Goal: Find specific page/section: Find specific page/section

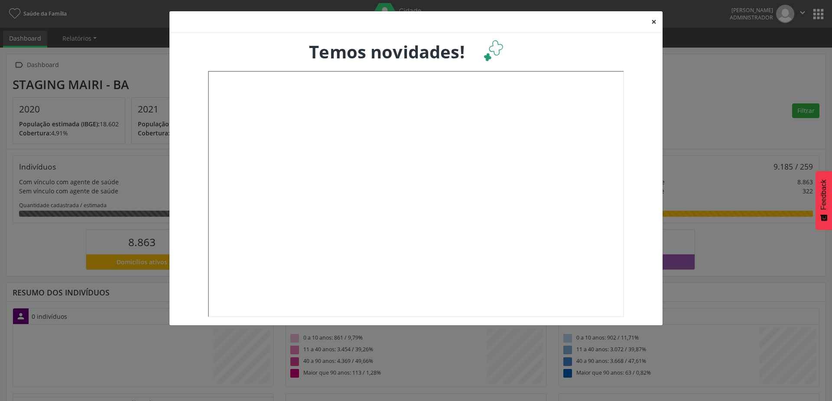
click at [654, 19] on button "×" at bounding box center [653, 21] width 17 height 21
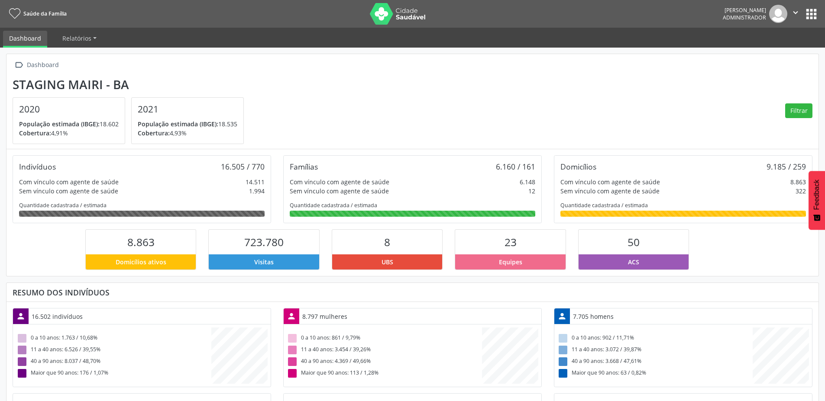
click at [810, 15] on button "apps" at bounding box center [811, 13] width 15 height 15
click at [807, 12] on button "apps" at bounding box center [811, 13] width 15 height 15
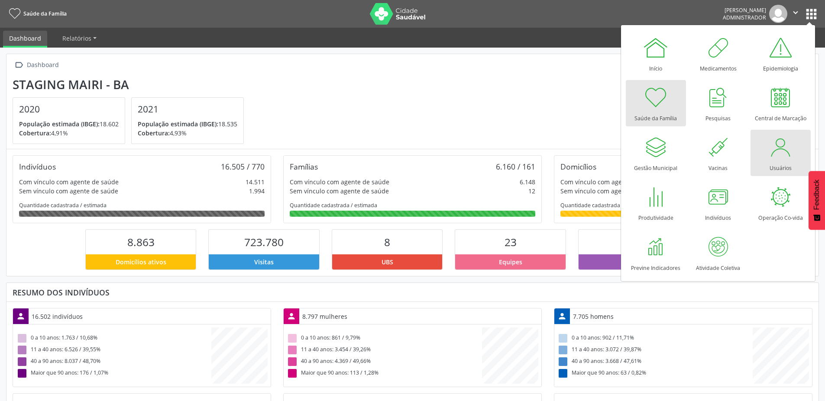
click at [778, 151] on div at bounding box center [780, 147] width 26 height 26
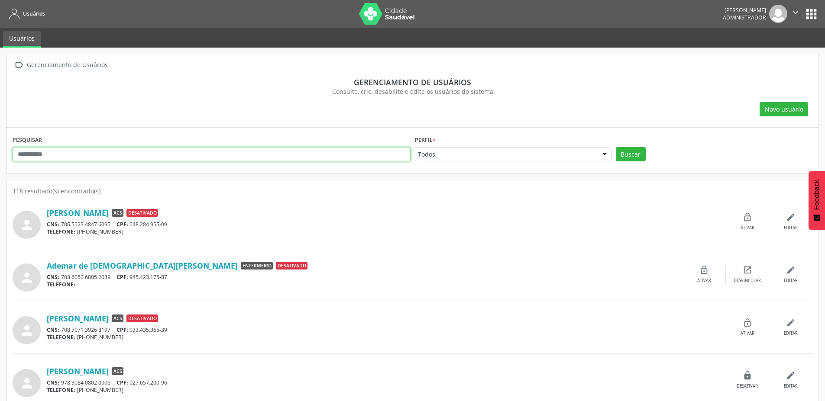
click at [113, 158] on input "text" at bounding box center [212, 154] width 398 height 15
type input "**********"
click at [616, 147] on button "Buscar" at bounding box center [631, 154] width 30 height 15
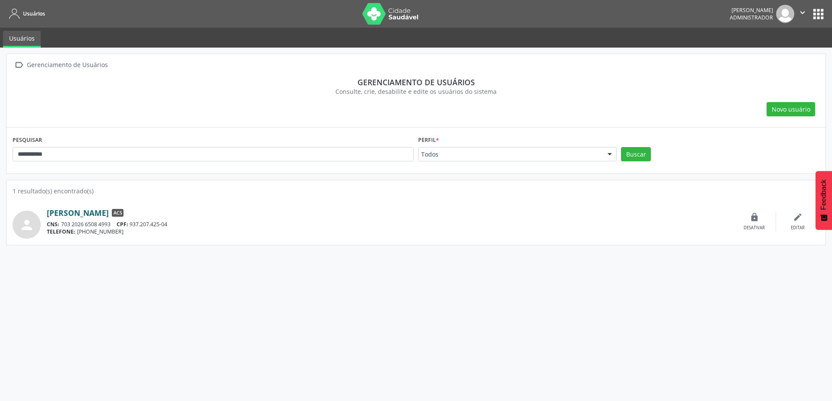
click at [72, 212] on link "[PERSON_NAME]" at bounding box center [78, 213] width 62 height 10
